Goal: Transaction & Acquisition: Obtain resource

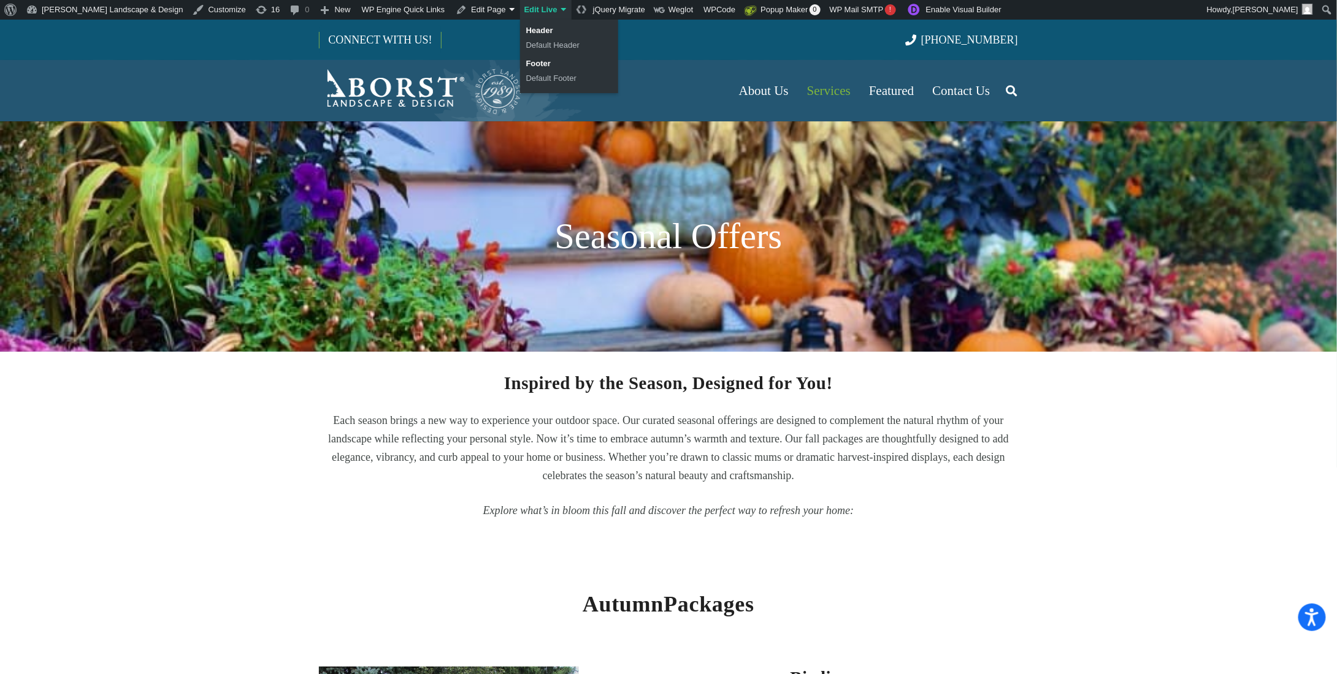
click at [520, 12] on link "Edit Live" at bounding box center [545, 10] width 51 height 20
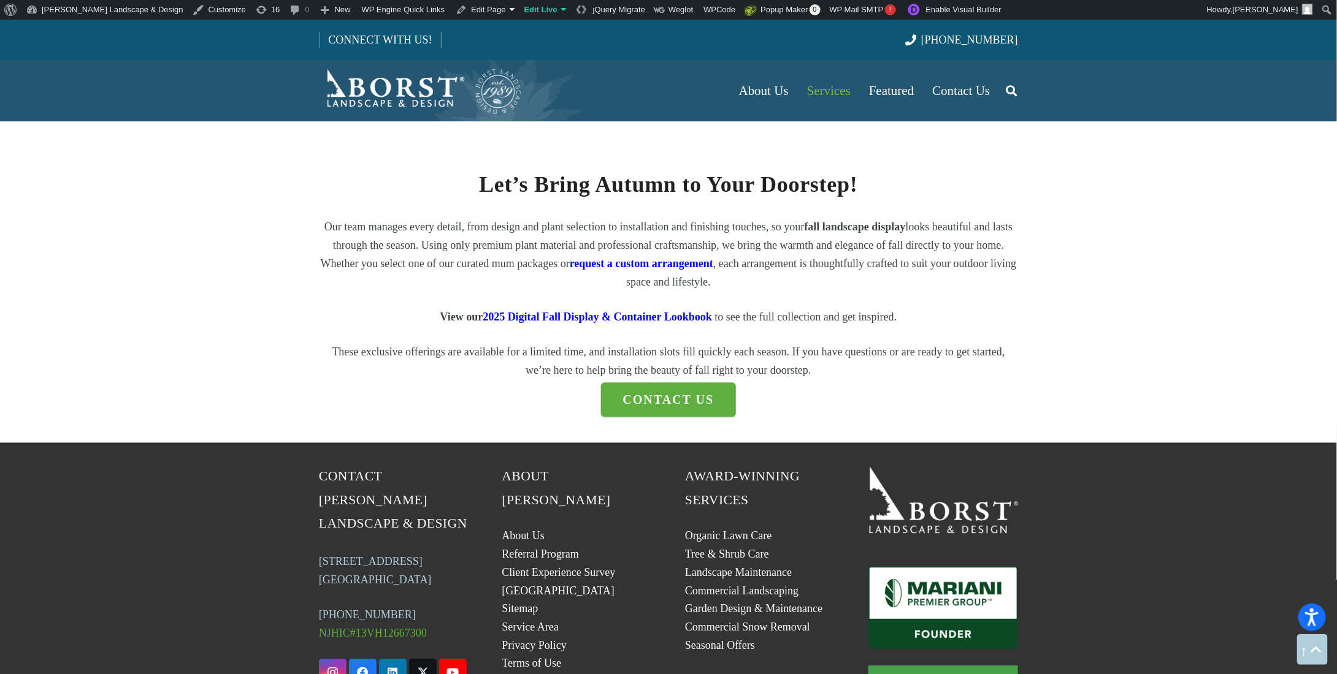
scroll to position [1471, 0]
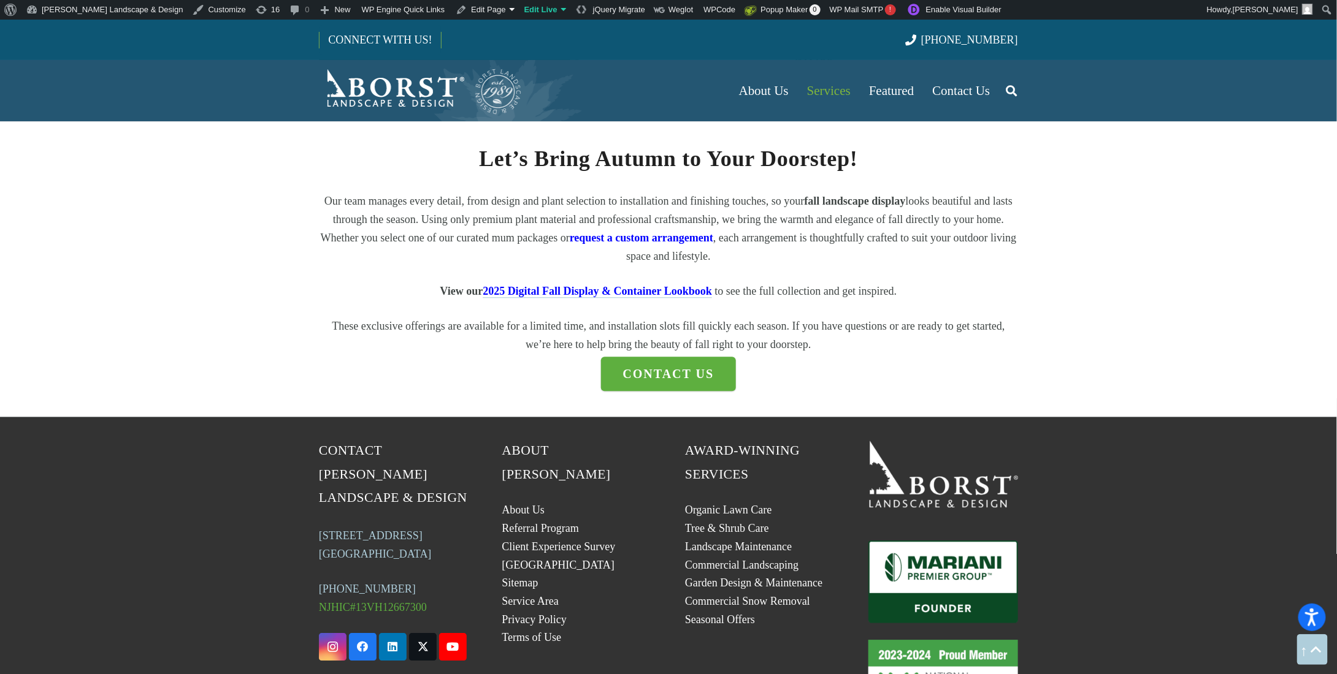
click at [565, 296] on span "2025 Digital Fall Display & Container Lookbook" at bounding box center [596, 291] width 229 height 12
